Goal: Task Accomplishment & Management: Use online tool/utility

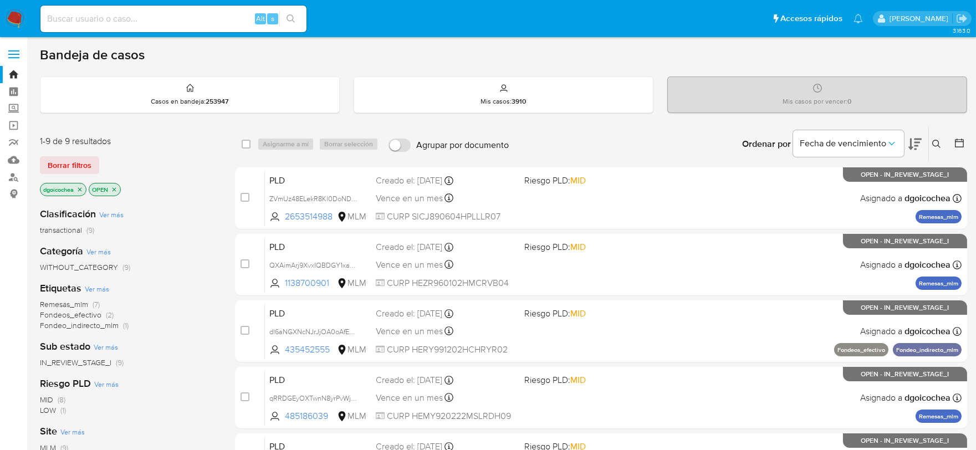
click at [938, 140] on icon at bounding box center [936, 144] width 9 height 9
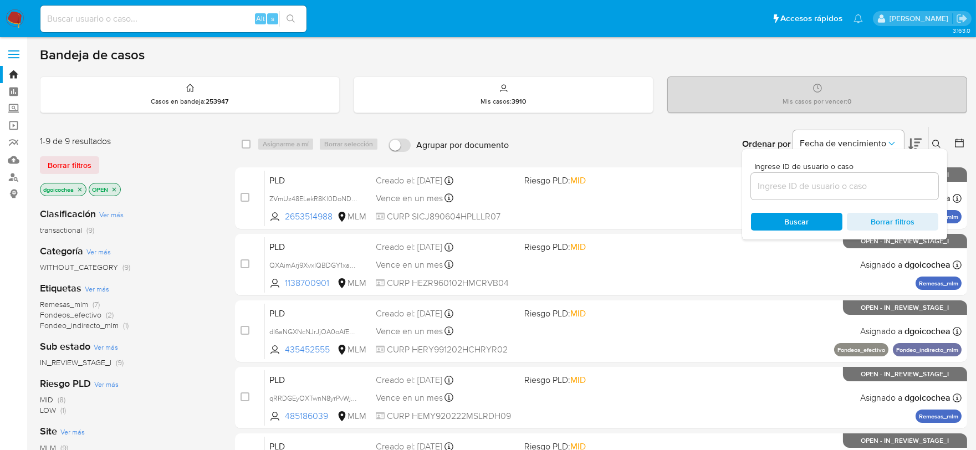
click at [840, 185] on input at bounding box center [844, 186] width 187 height 14
paste input "2478389194"
type input "2478389194"
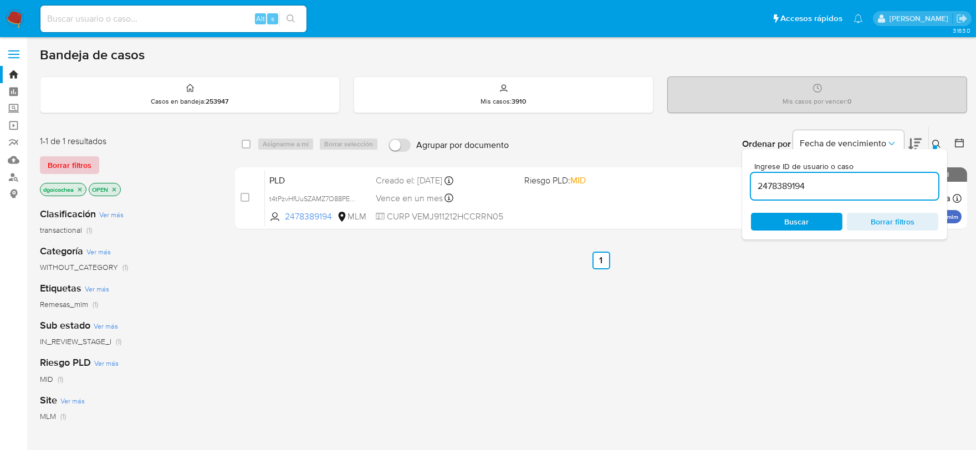
click at [93, 165] on button "Borrar filtros" at bounding box center [69, 165] width 59 height 18
click at [93, 165] on div "Borrar filtros" at bounding box center [128, 165] width 177 height 18
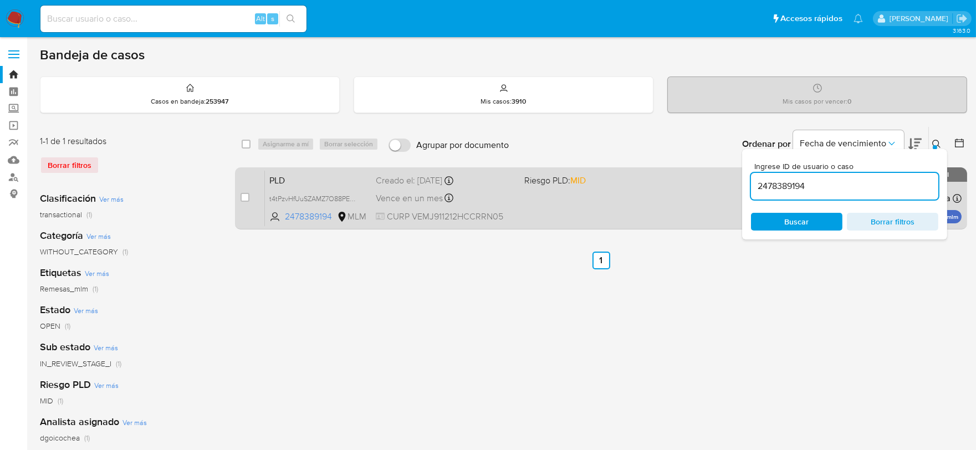
click at [279, 182] on span "PLD" at bounding box center [318, 179] width 98 height 14
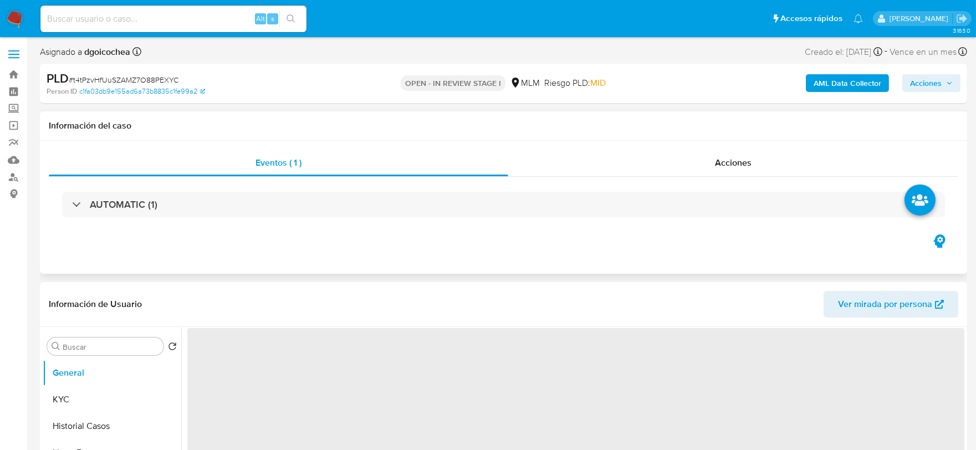
select select "10"
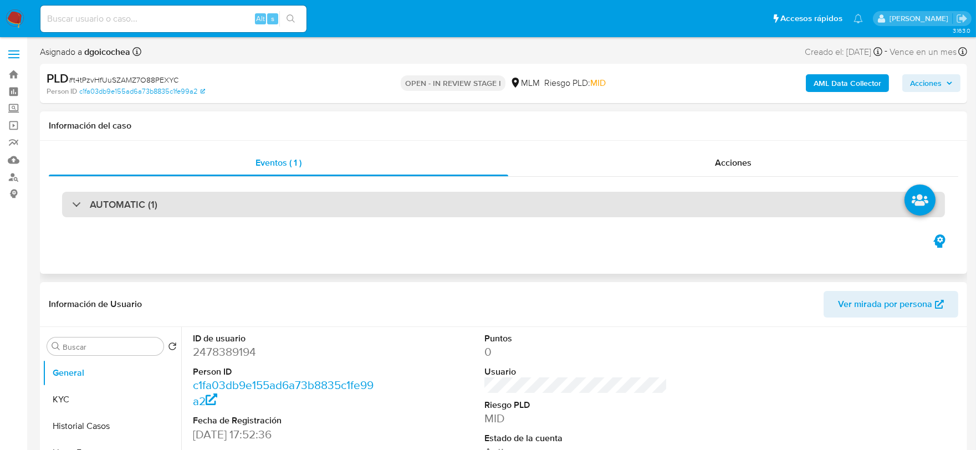
click at [134, 205] on h3 "AUTOMATIC (1)" at bounding box center [124, 204] width 68 height 12
click at [145, 202] on h3 "AUTOMATIC (1)" at bounding box center [124, 204] width 68 height 12
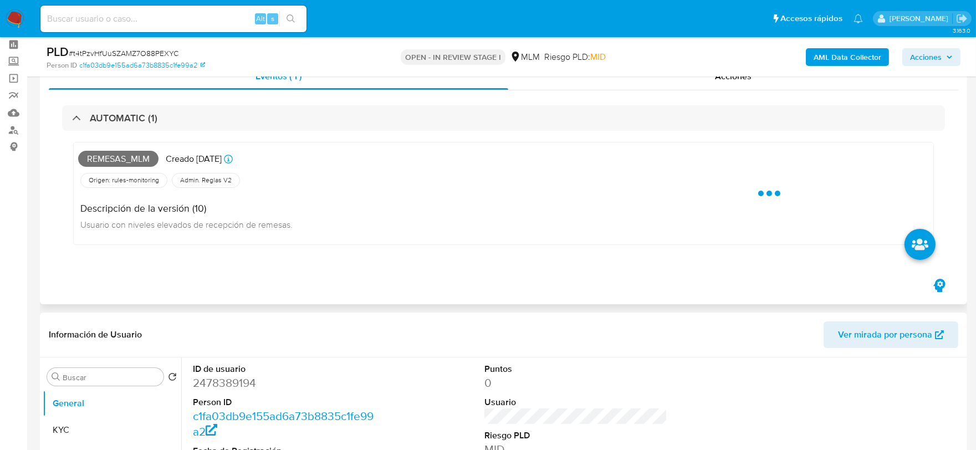
scroll to position [62, 0]
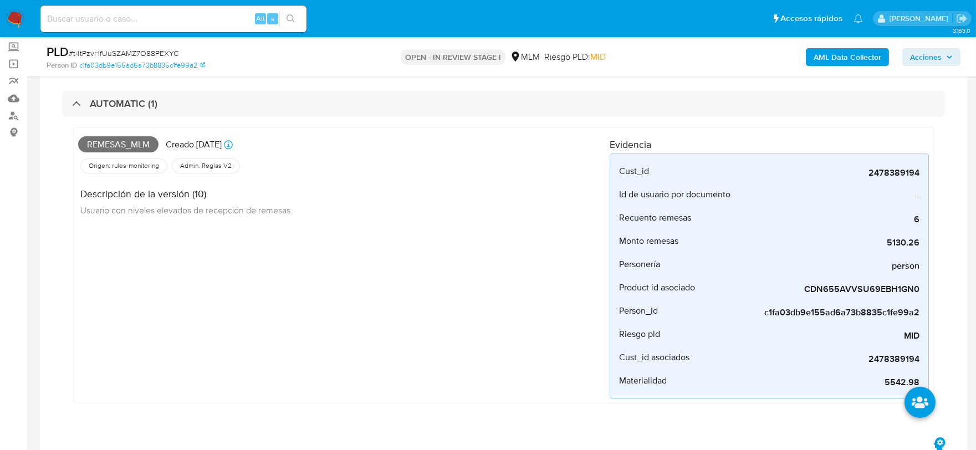
click at [297, 342] on div "Remesas_mlm Creado [DATE] Creado: [DATE] 03:08:53 Origen: rules-monitoring Refe…" at bounding box center [343, 265] width 531 height 266
click at [233, 337] on div "Remesas_mlm Creado [DATE] Creado: [DATE] 03:08:53 Origen: rules-monitoring Refe…" at bounding box center [343, 265] width 531 height 266
